Goal: Obtain resource: Download file/media

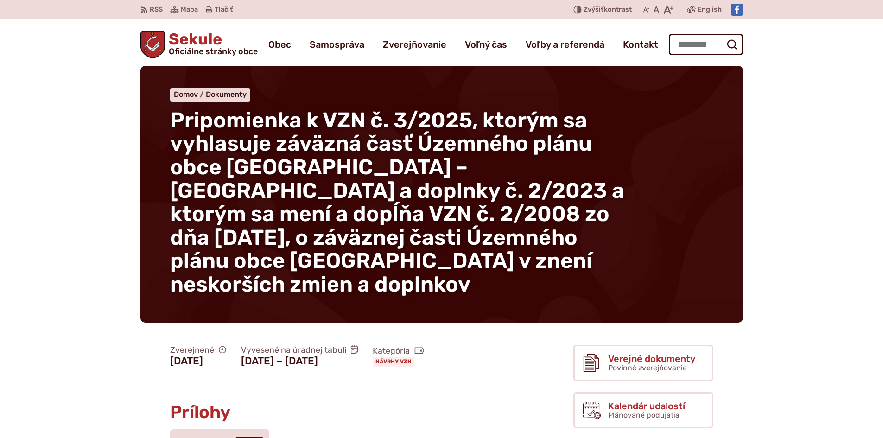
click at [210, 39] on span "Sekule Oficiálne stránky obce" at bounding box center [211, 44] width 93 height 24
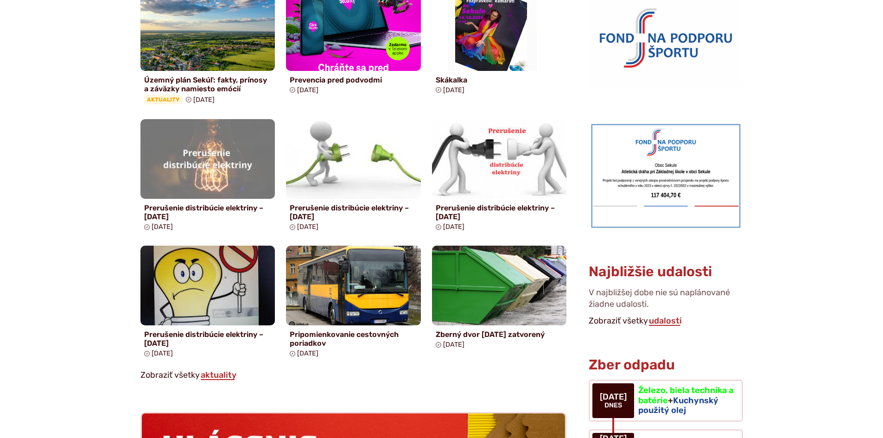
scroll to position [695, 0]
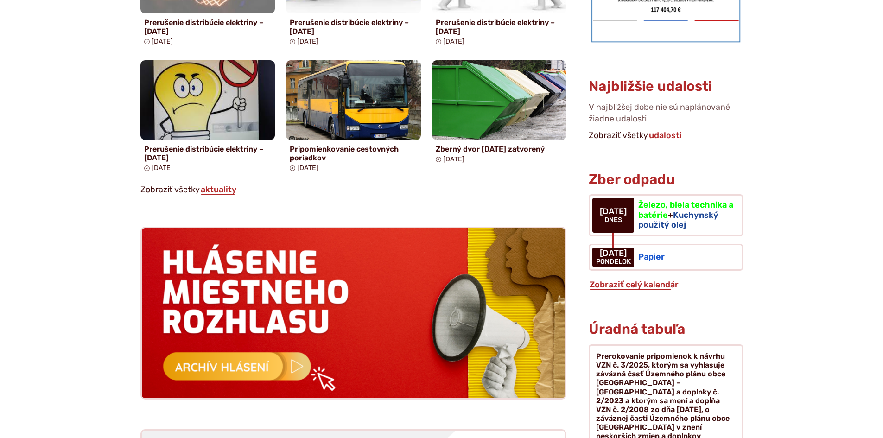
click at [639, 322] on h3 "Úradná tabuľa" at bounding box center [637, 329] width 96 height 15
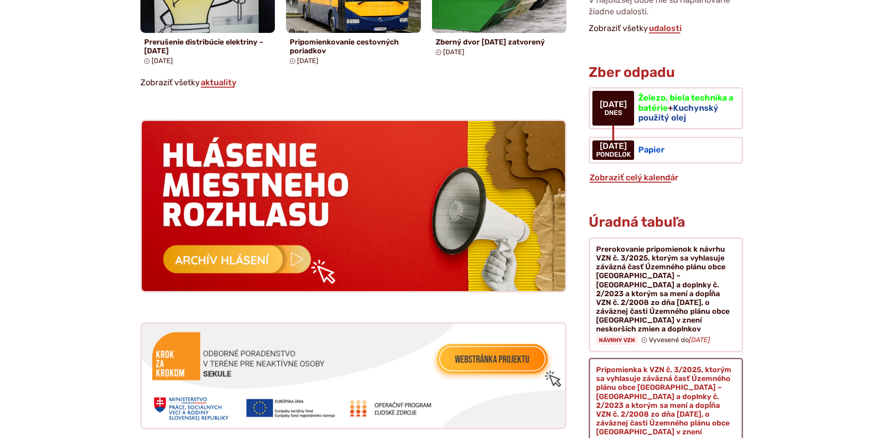
scroll to position [881, 0]
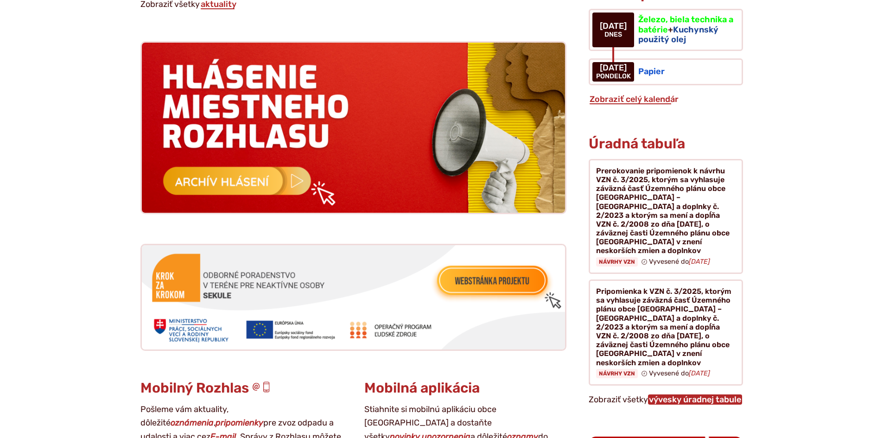
click at [690, 394] on link "vývesky úradnej tabule" at bounding box center [695, 399] width 94 height 10
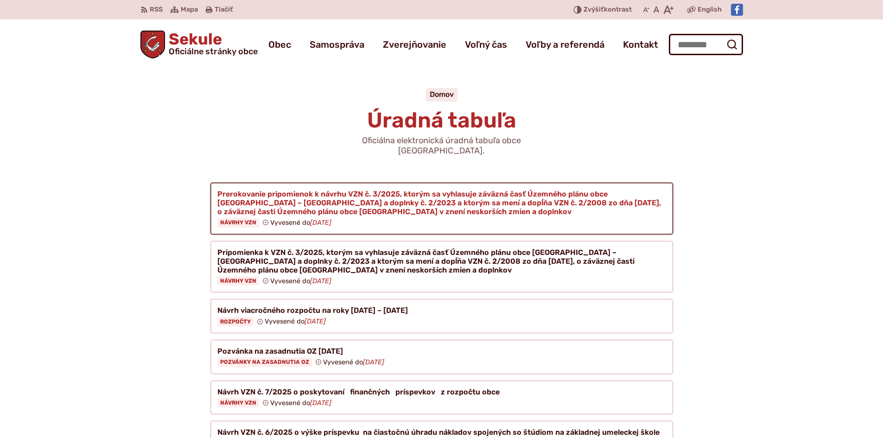
click at [352, 199] on figure at bounding box center [442, 208] width 464 height 53
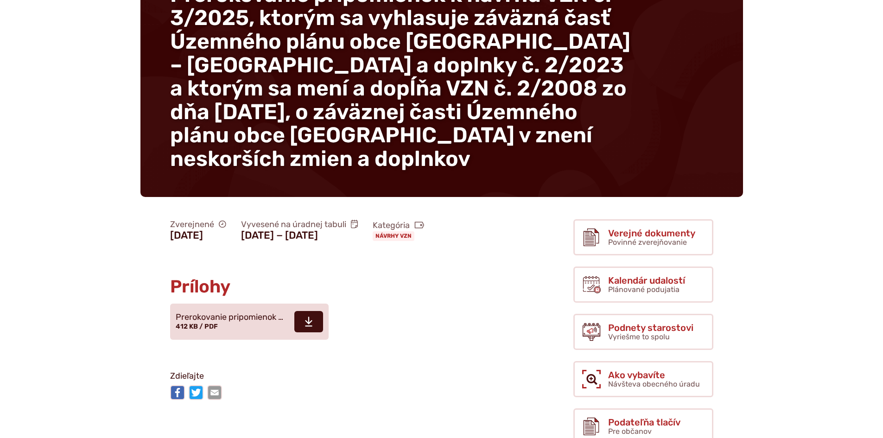
scroll to position [139, 0]
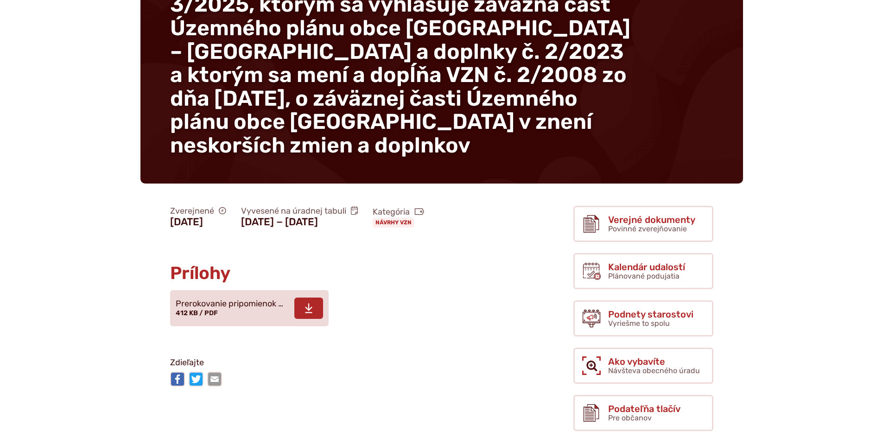
click at [288, 314] on link "Stiahnuť súbor Prerokovanie pripomienok … 412 KB / PDF" at bounding box center [249, 308] width 159 height 36
